Goal: Navigation & Orientation: Find specific page/section

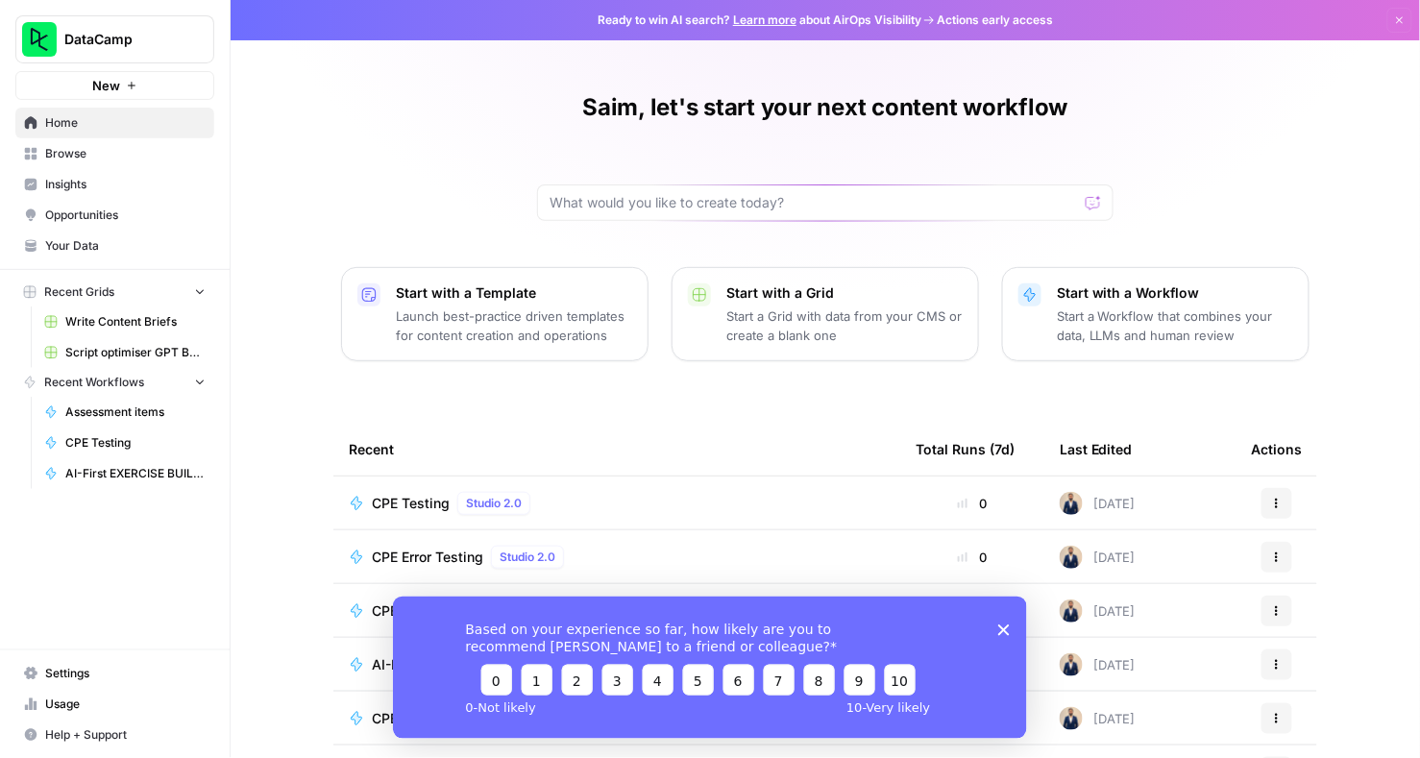
click at [403, 497] on span "CPE Testing" at bounding box center [411, 503] width 78 height 19
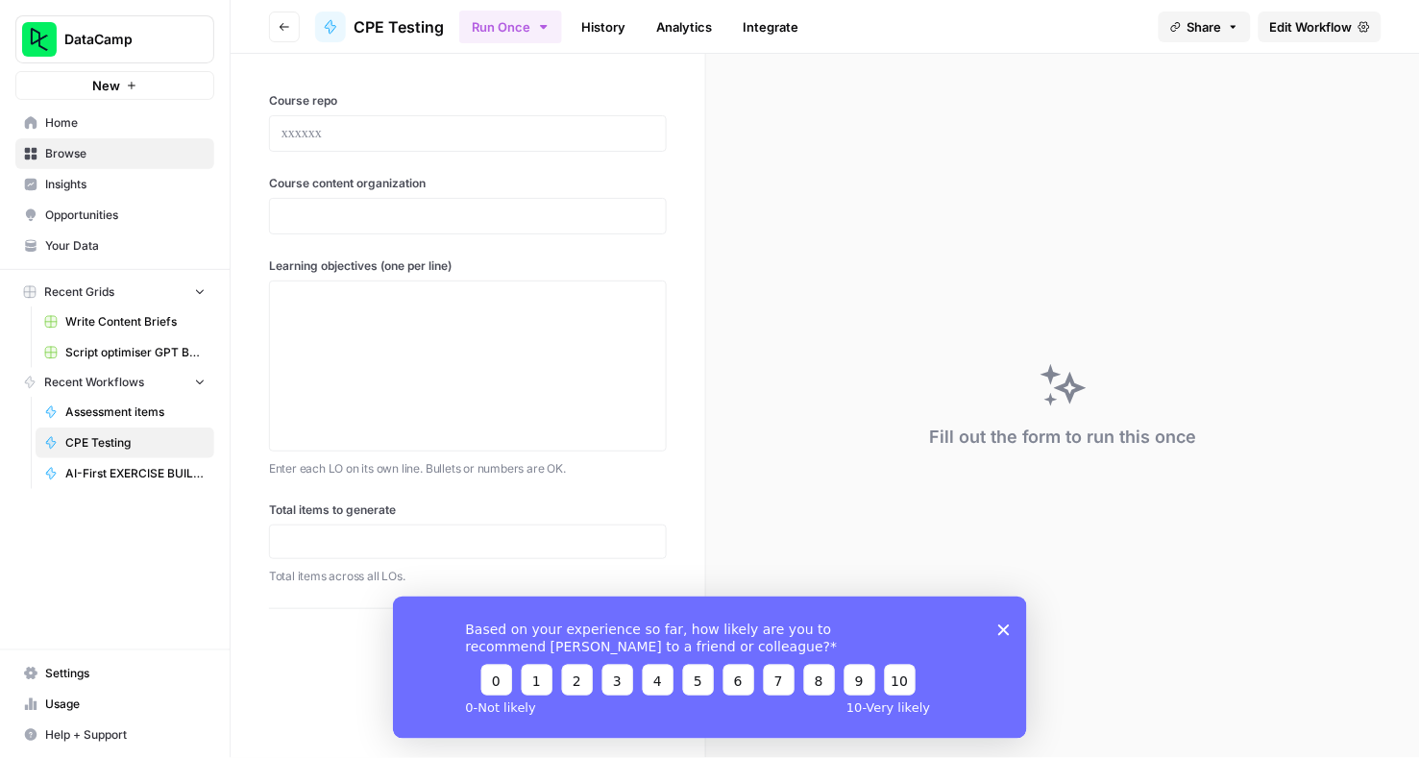
click at [388, 23] on span "CPE Testing" at bounding box center [399, 26] width 90 height 23
click at [318, 22] on div at bounding box center [330, 27] width 31 height 31
click at [330, 24] on icon at bounding box center [330, 26] width 11 height 13
click at [291, 21] on button "Go back" at bounding box center [284, 27] width 31 height 31
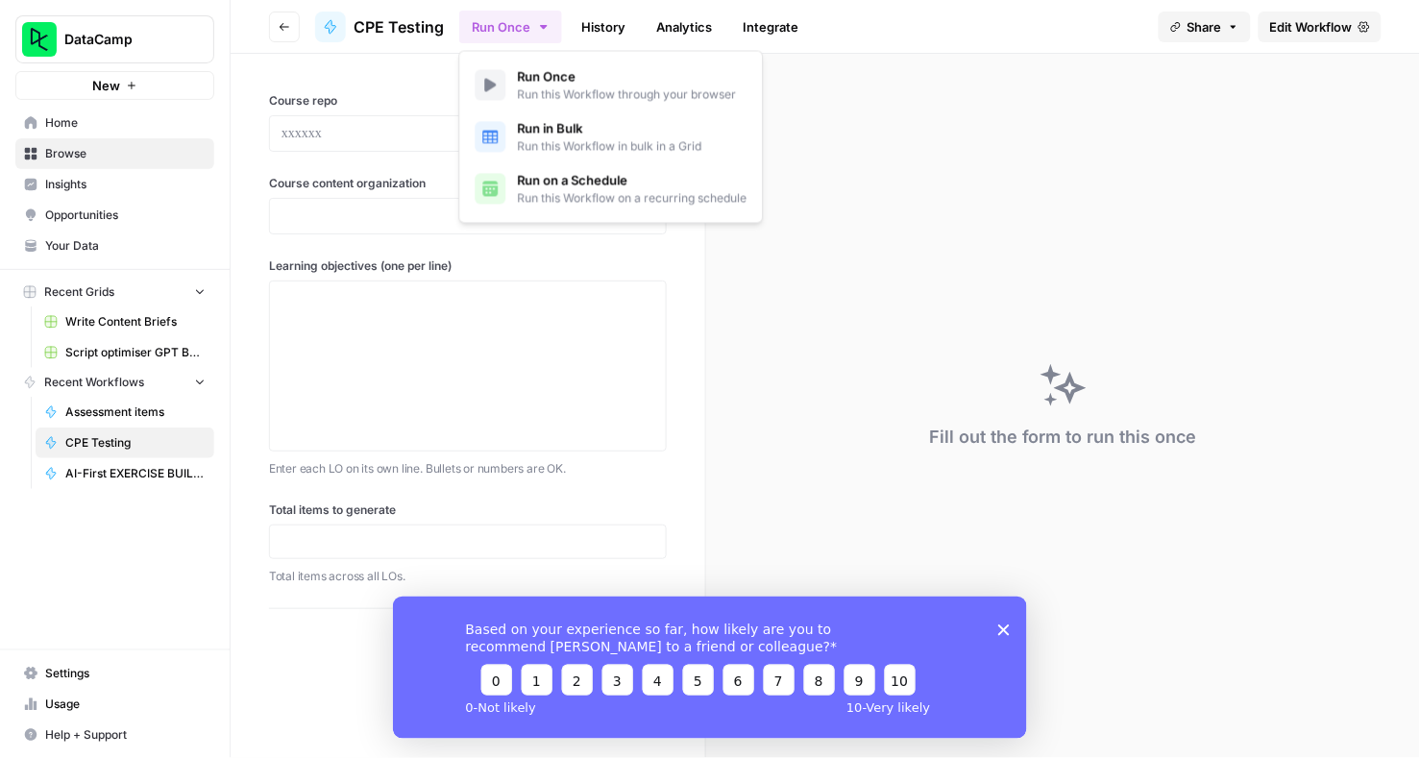
click at [496, 23] on button "Run Once" at bounding box center [510, 27] width 103 height 33
click at [533, 84] on span "Run Once" at bounding box center [627, 76] width 219 height 19
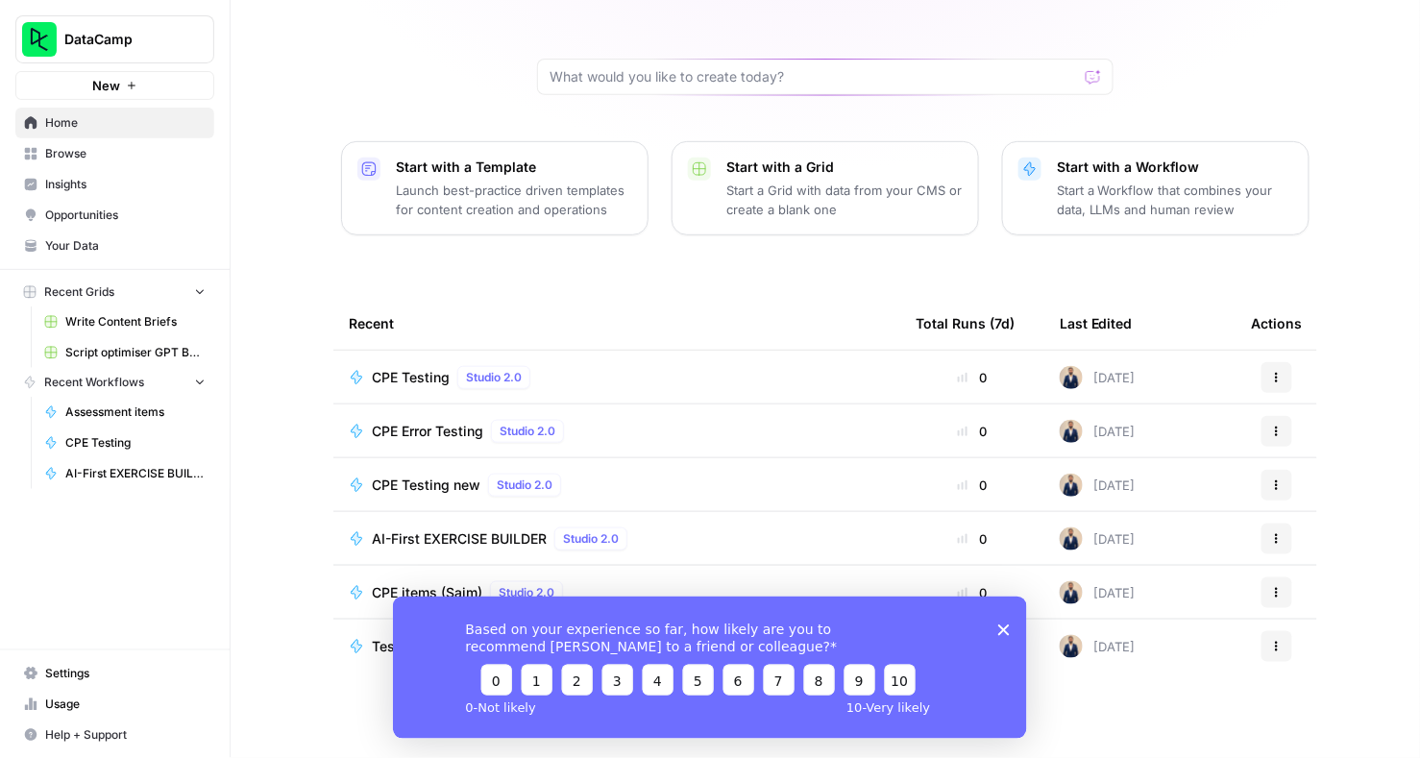
scroll to position [125, 0]
click at [425, 534] on span "AI-First EXERCISE BUILDER" at bounding box center [459, 539] width 175 height 19
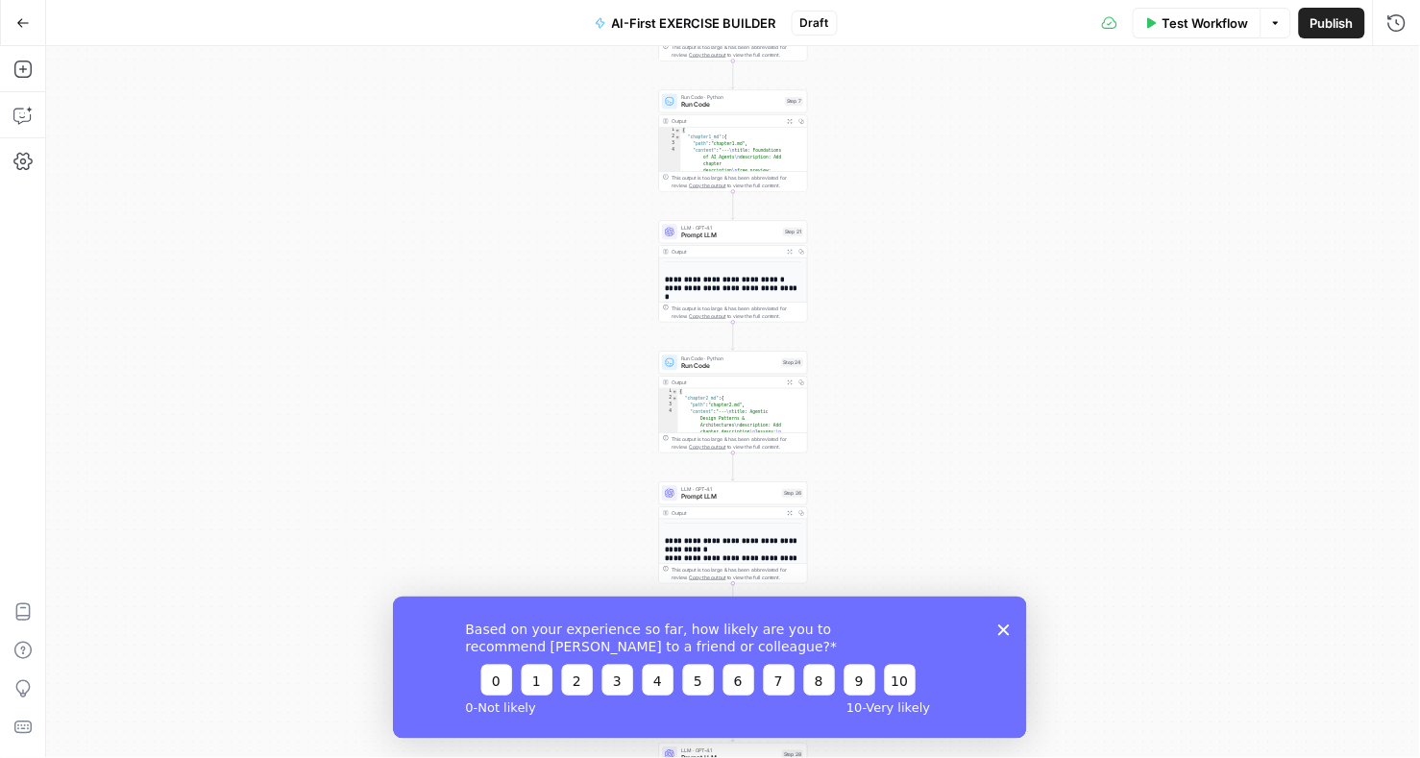
click at [1004, 630] on polygon "Close survey" at bounding box center [1003, 629] width 12 height 12
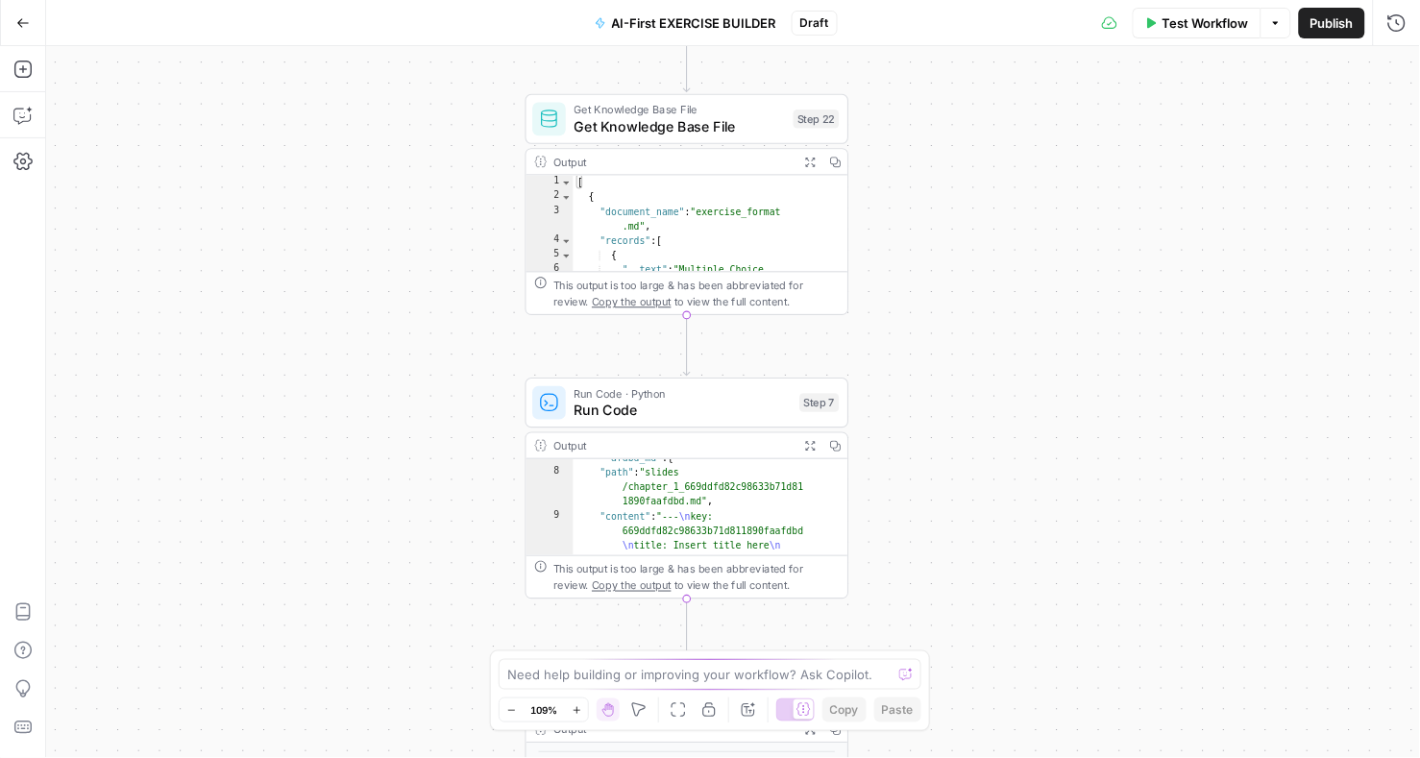
scroll to position [491, 0]
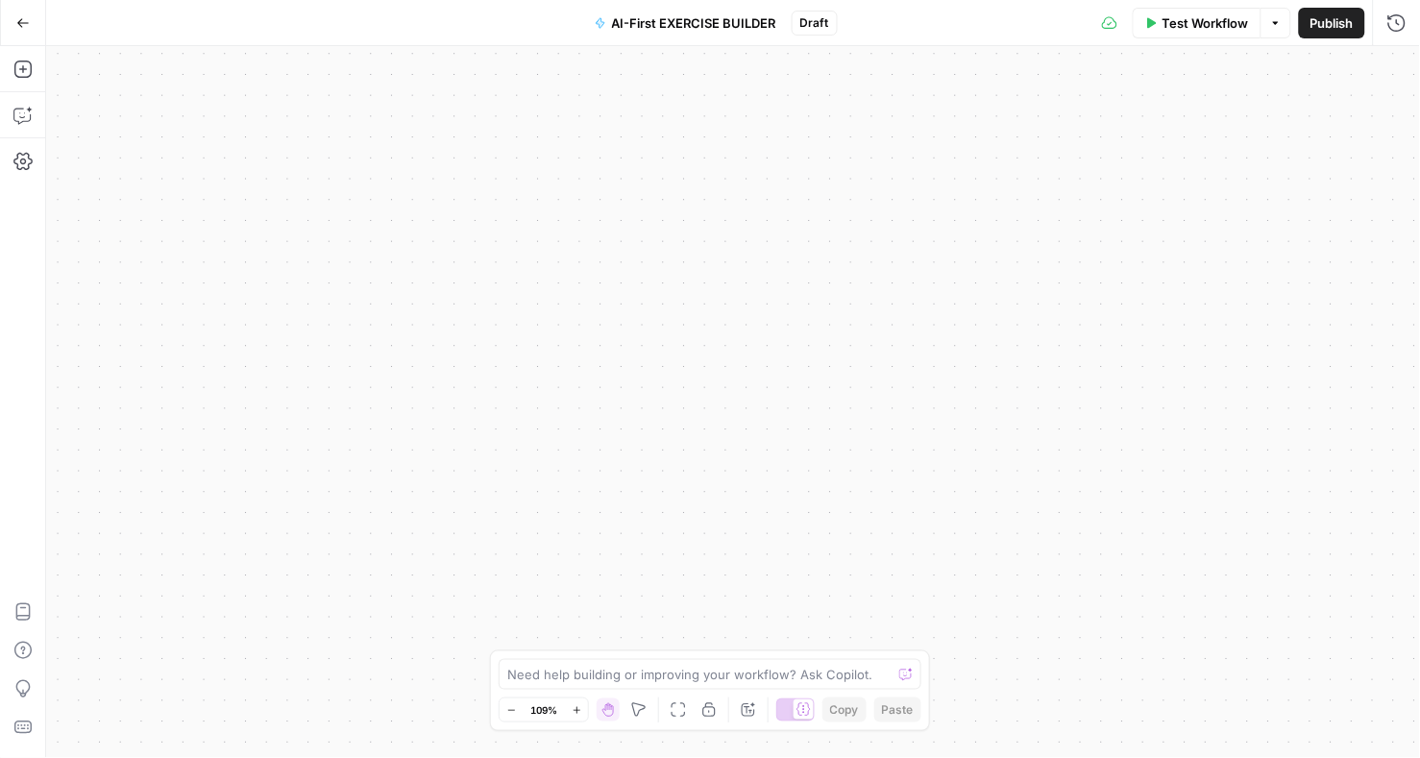
click at [20, 22] on icon "button" at bounding box center [23, 22] width 12 height 9
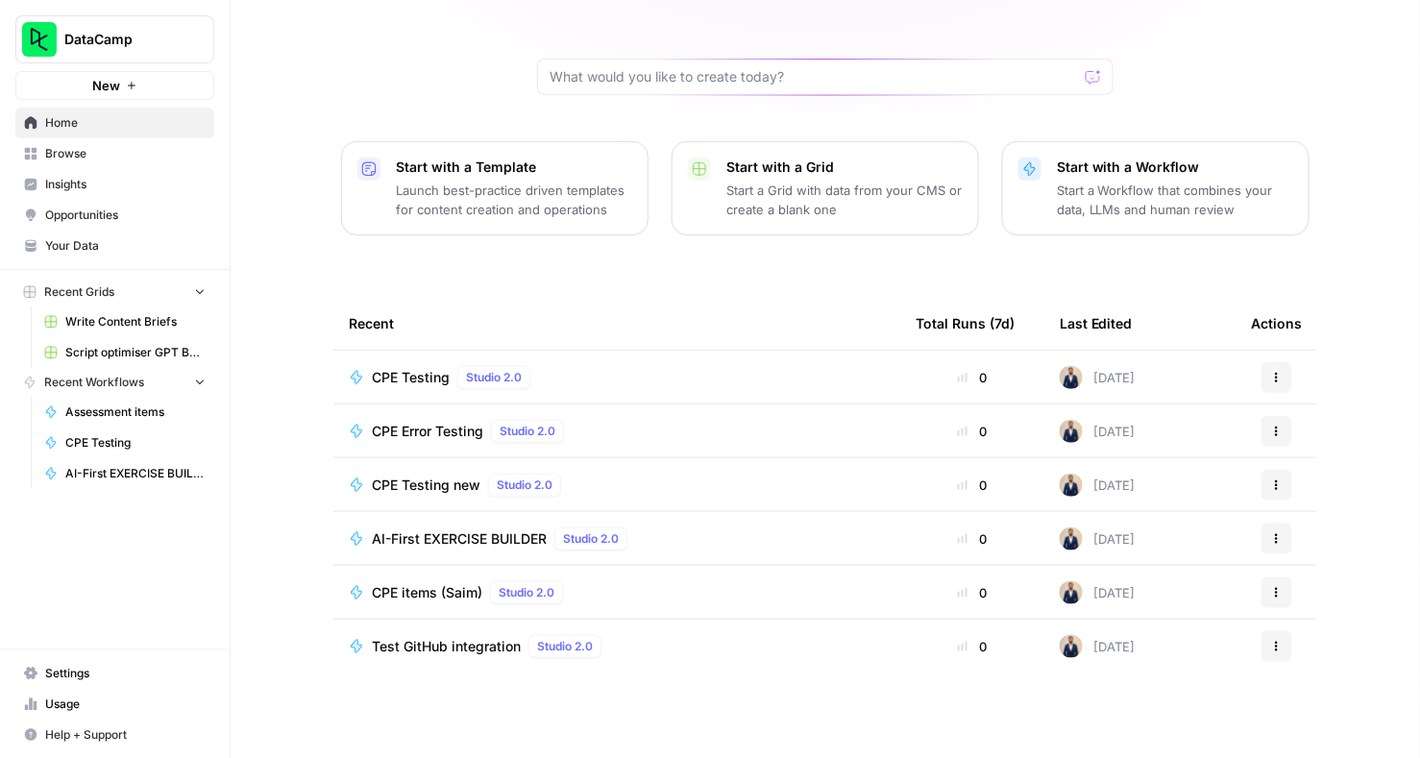
scroll to position [125, 0]
click at [80, 150] on span "Browse" at bounding box center [125, 153] width 160 height 17
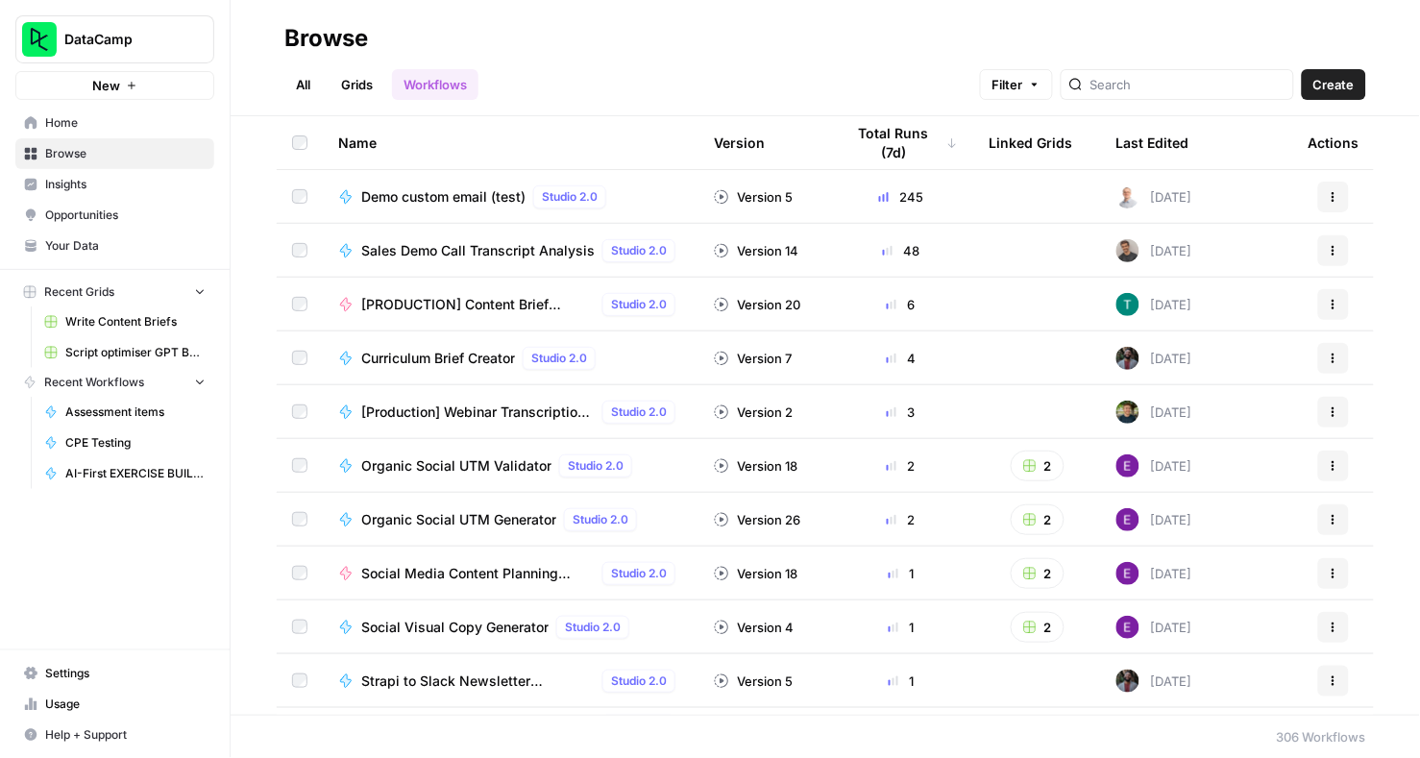
click at [305, 86] on link "All" at bounding box center [302, 84] width 37 height 31
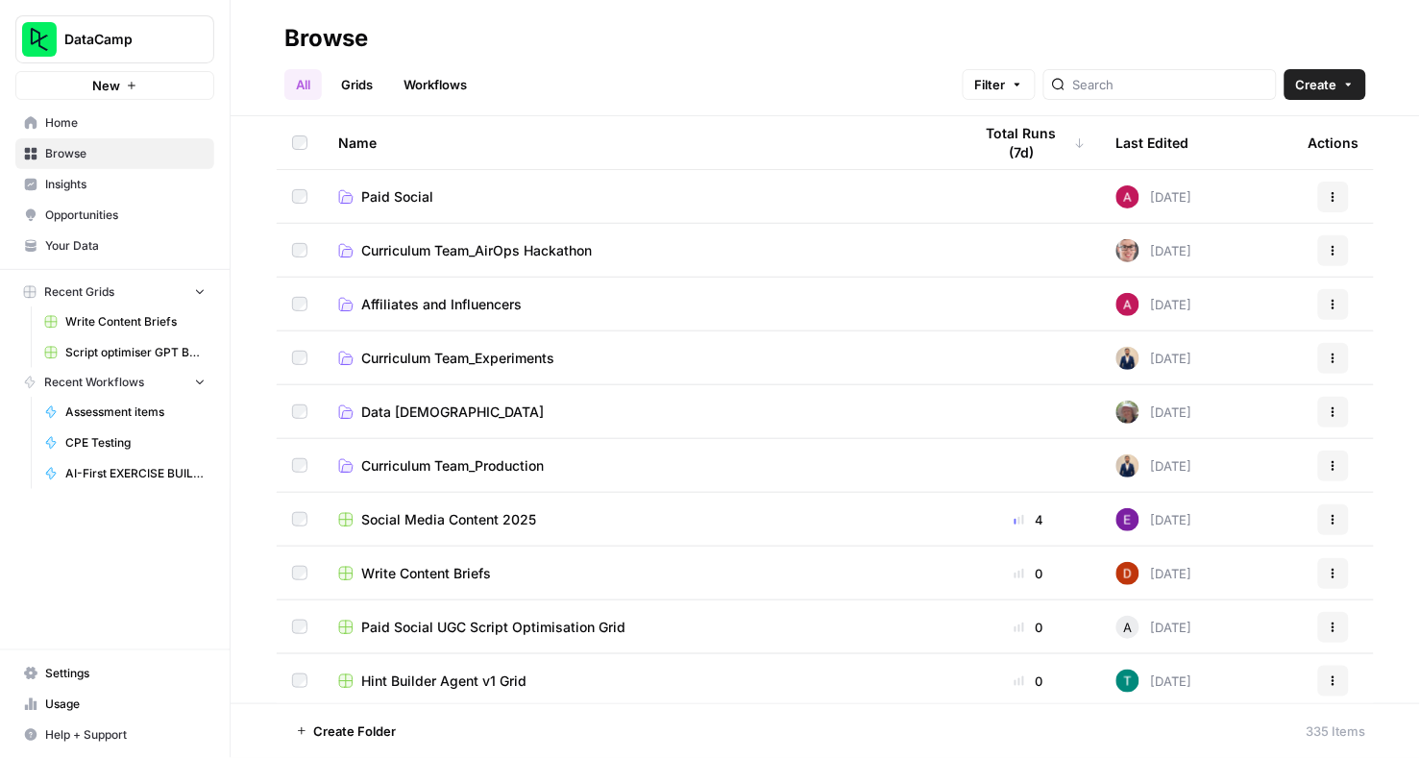
click at [526, 252] on span "Curriculum Team_AirOps Hackathon" at bounding box center [476, 250] width 231 height 19
